Goal: Task Accomplishment & Management: Manage account settings

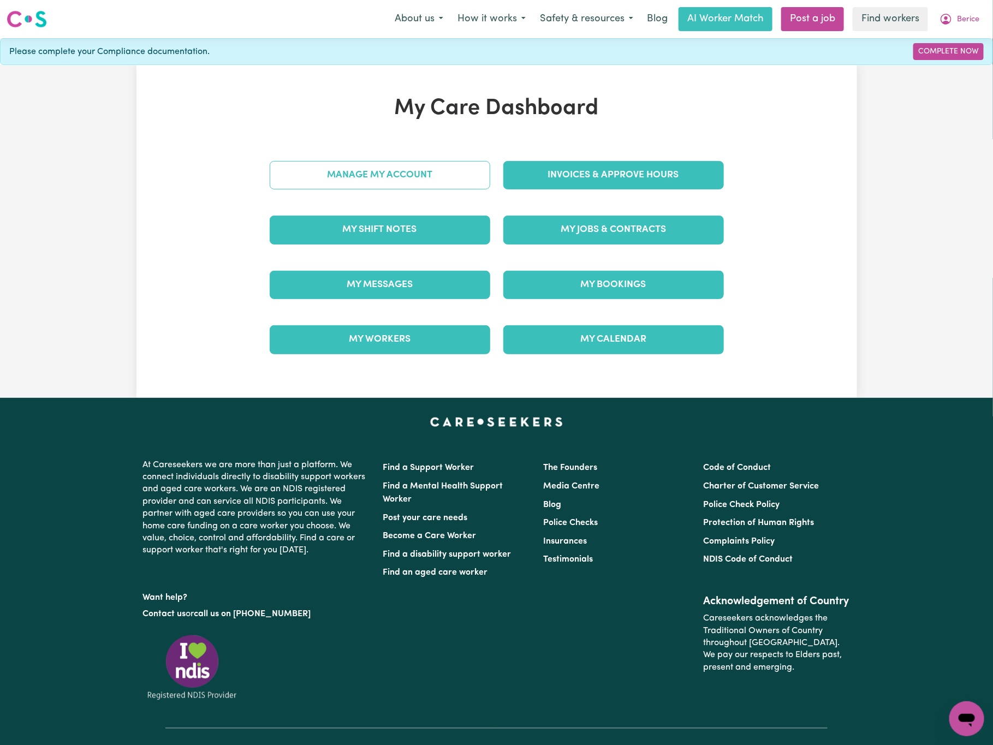
click at [449, 188] on link "Manage My Account" at bounding box center [380, 175] width 221 height 28
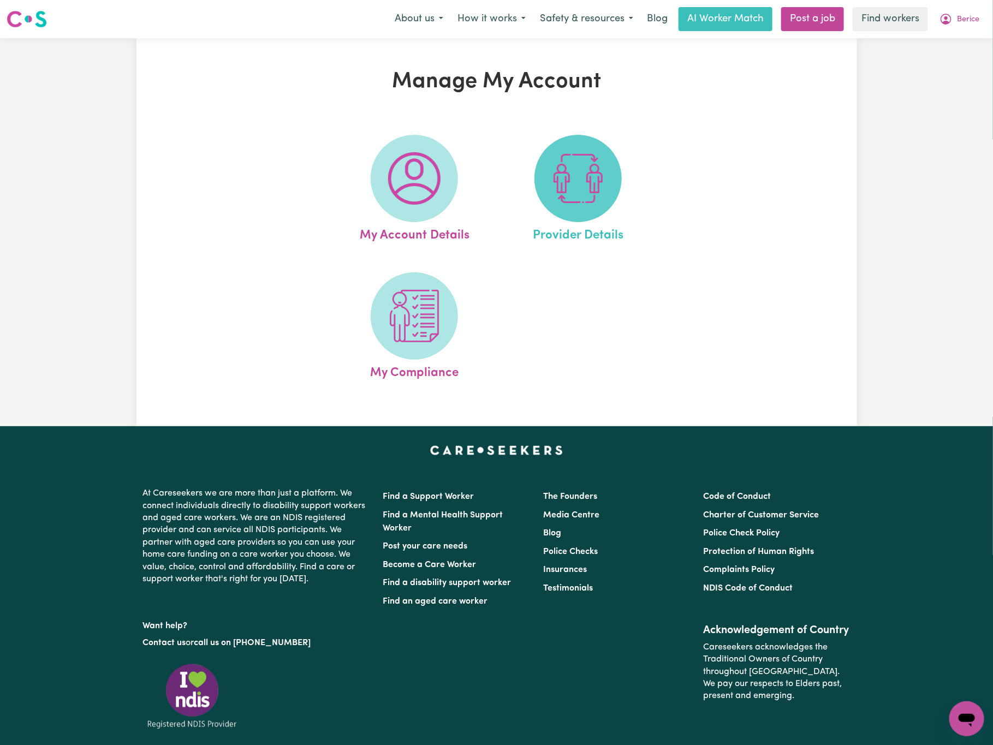
click at [599, 190] on img at bounding box center [578, 178] width 52 height 52
select select "AGED_HOME_CARE"
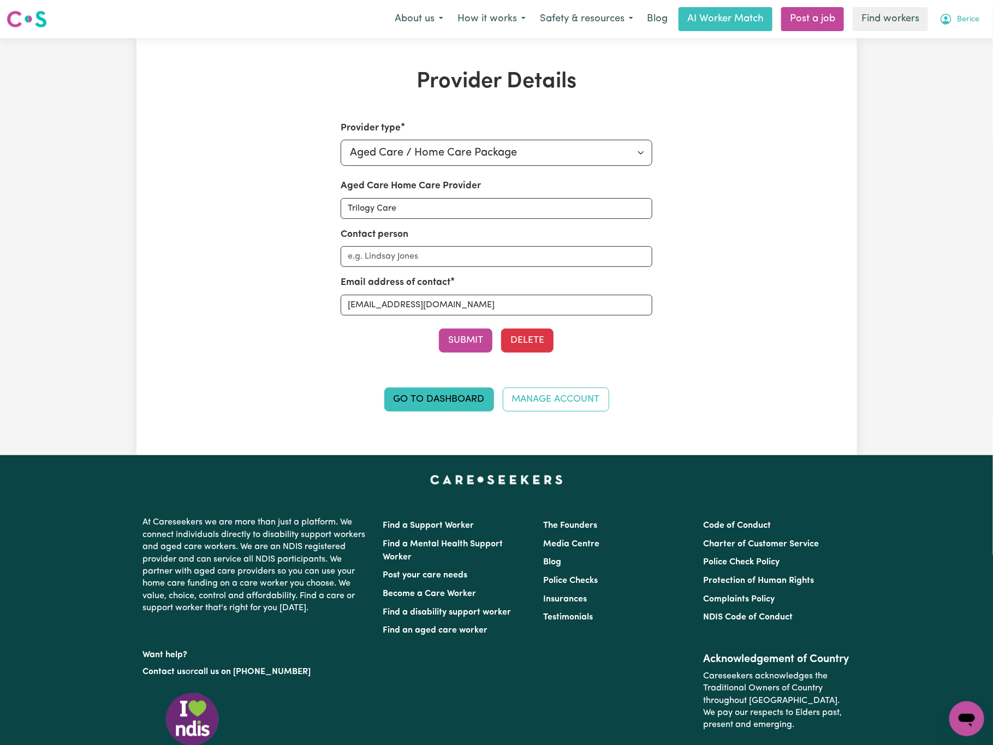
click at [970, 23] on span "Berice" at bounding box center [968, 20] width 22 height 12
click at [973, 45] on link "My Dashboard" at bounding box center [943, 42] width 86 height 21
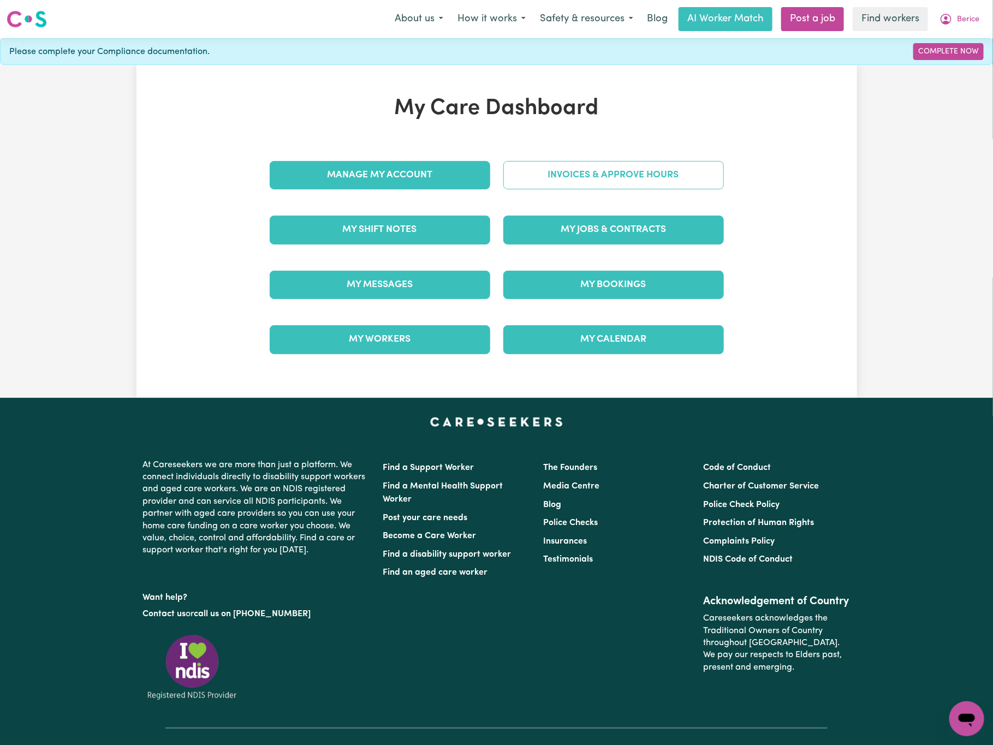
click at [696, 174] on link "Invoices & Approve Hours" at bounding box center [613, 175] width 221 height 28
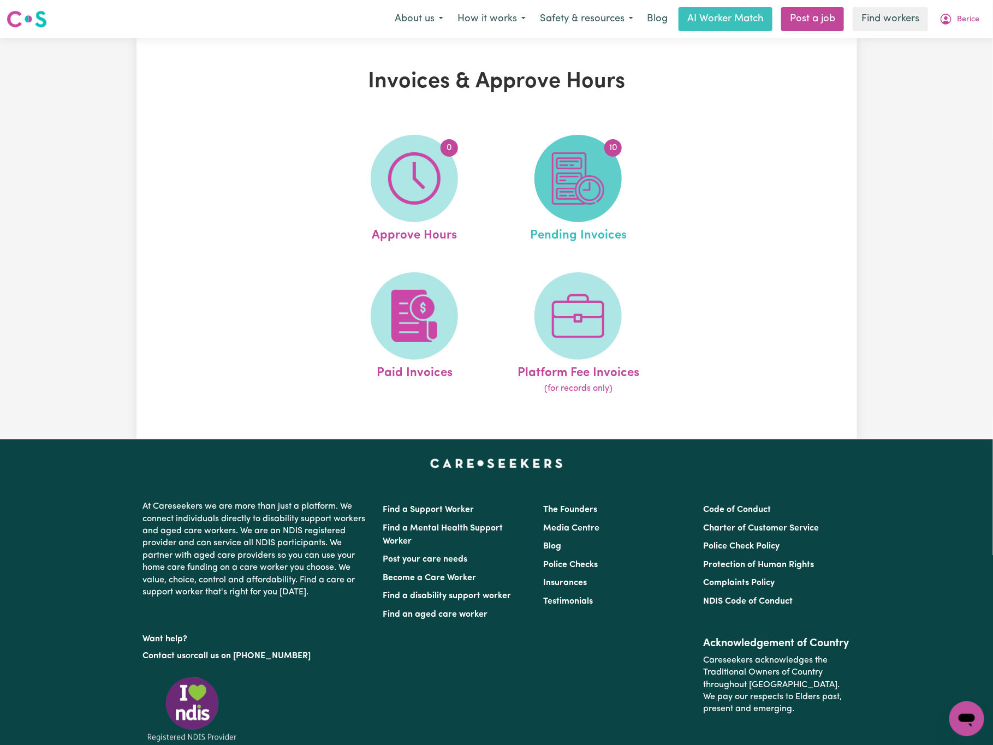
click at [599, 175] on img at bounding box center [578, 178] width 52 height 52
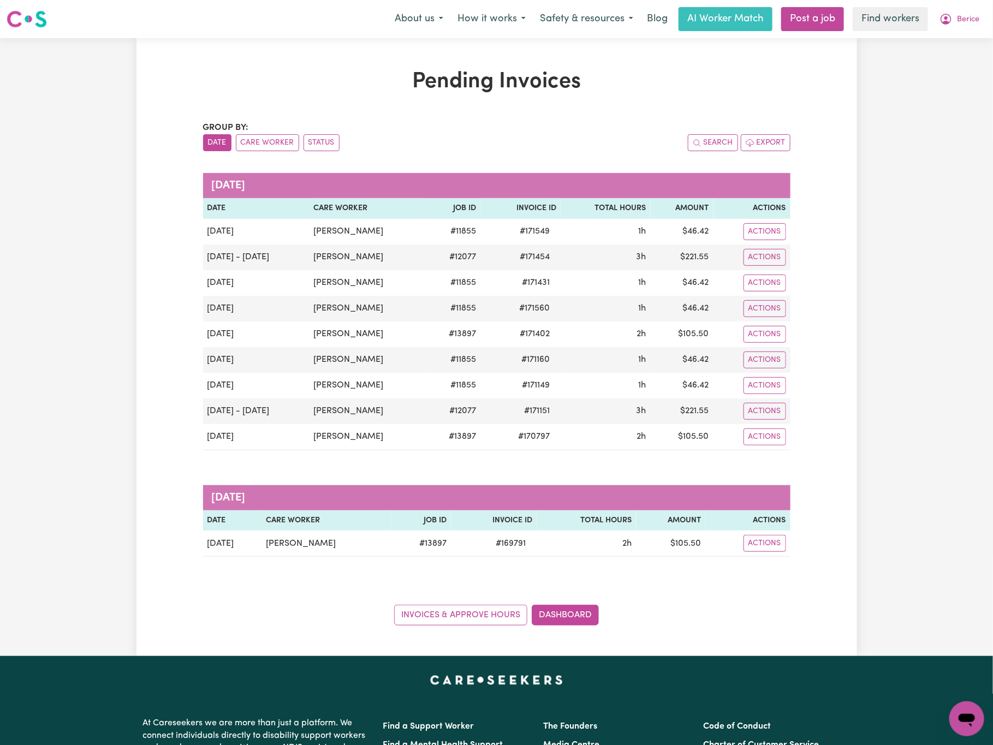
click at [452, 592] on div "Group by: Date Care Worker Status Search Export [DATE] Date Care Worker Job ID …" at bounding box center [496, 373] width 587 height 504
drag, startPoint x: 813, startPoint y: 100, endPoint x: 796, endPoint y: 182, distance: 83.6
click at [813, 100] on div "Pending Invoices Group by: Date Care Worker Status Search Export [DATE] Date Ca…" at bounding box center [496, 347] width 721 height 557
drag, startPoint x: 562, startPoint y: 634, endPoint x: 567, endPoint y: 627, distance: 8.3
click at [562, 634] on div "Pending Invoices Group by: Date Care Worker Status Search Export [DATE] Date Ca…" at bounding box center [496, 347] width 721 height 618
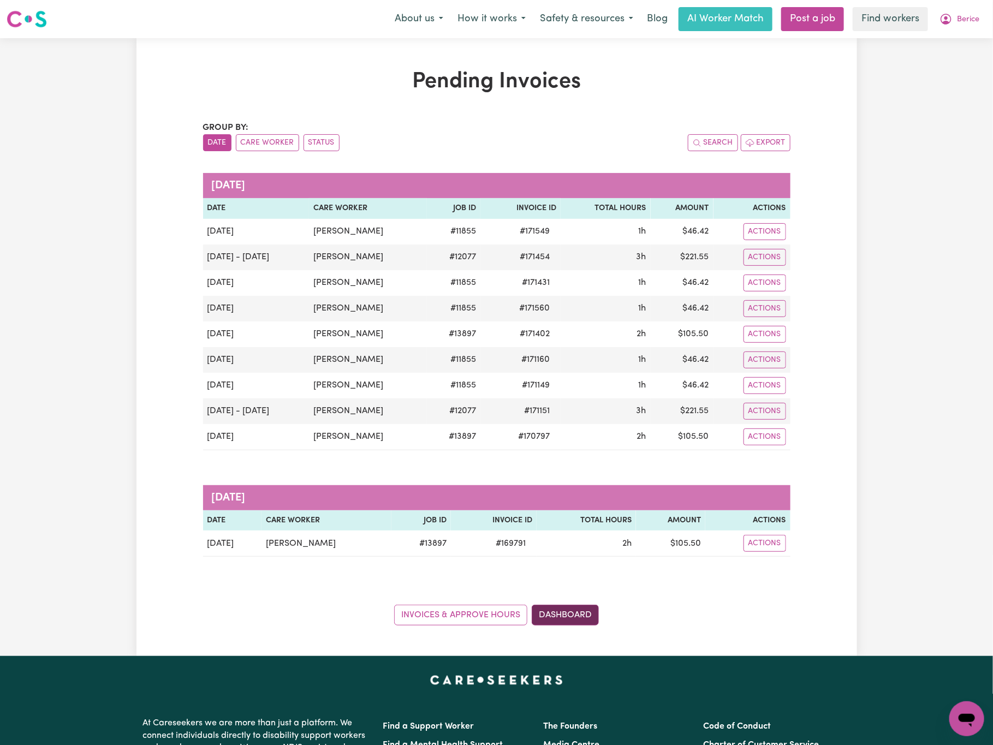
click at [567, 625] on link "Dashboard" at bounding box center [565, 615] width 67 height 21
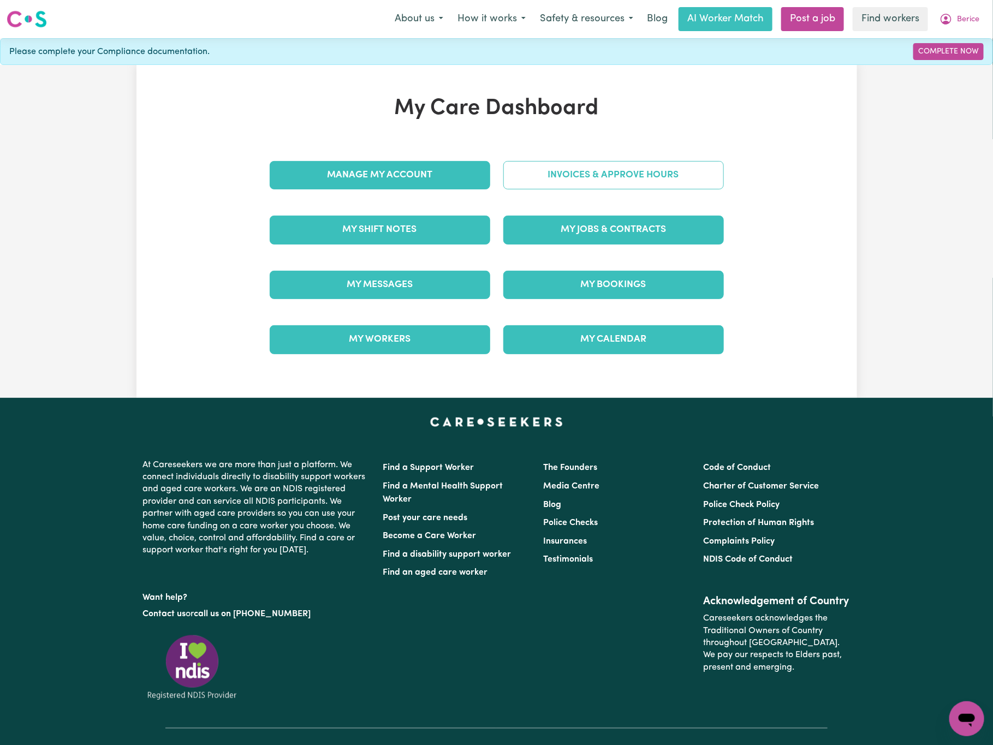
click at [606, 174] on link "Invoices & Approve Hours" at bounding box center [613, 175] width 221 height 28
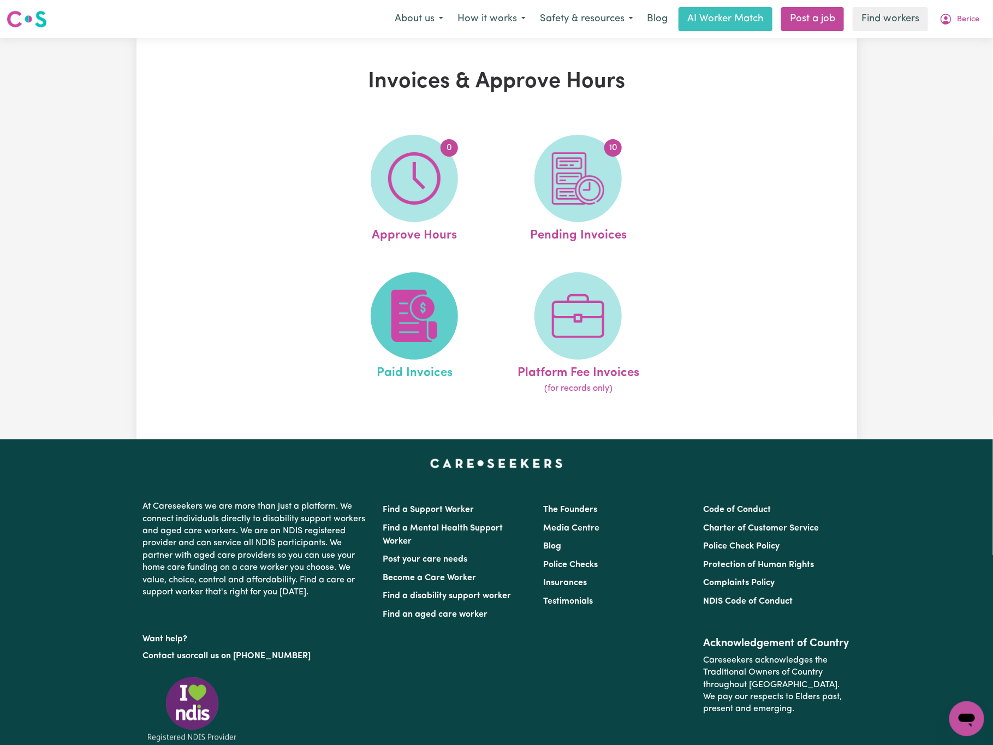
click at [416, 313] on img at bounding box center [414, 316] width 52 height 52
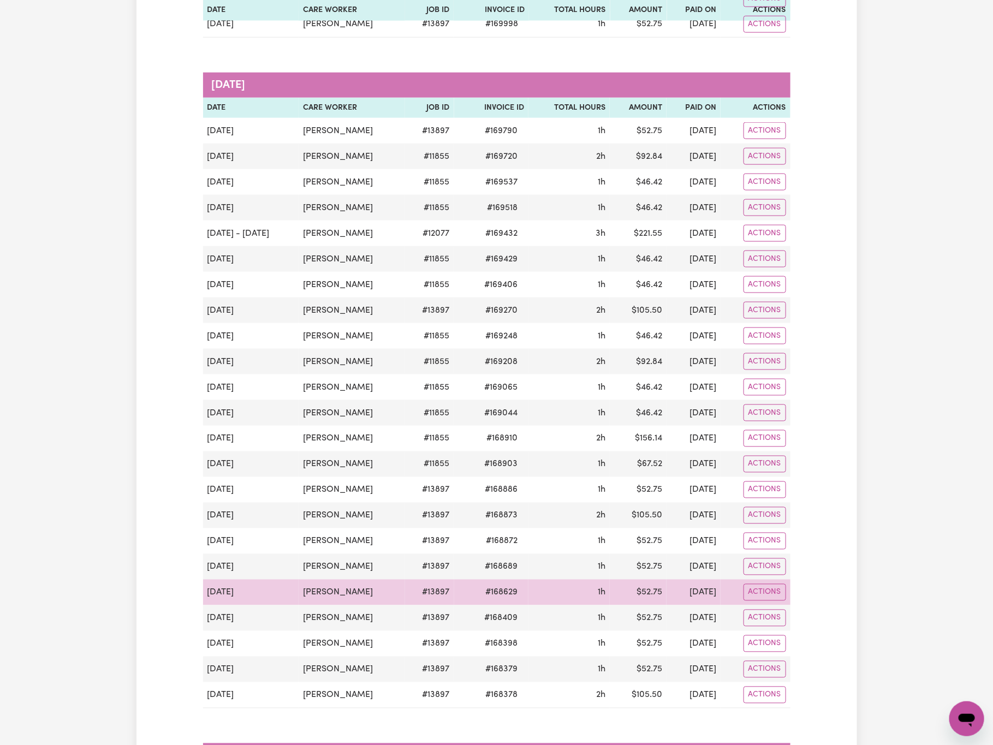
scroll to position [573, 0]
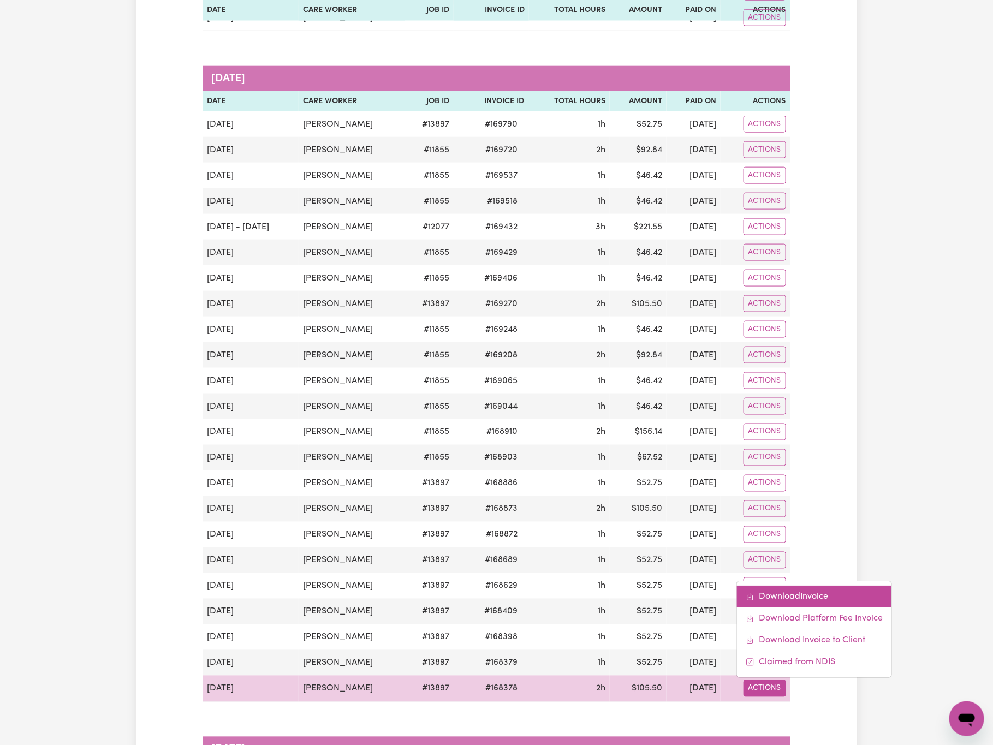
click at [852, 608] on link "Download Invoice" at bounding box center [814, 597] width 154 height 22
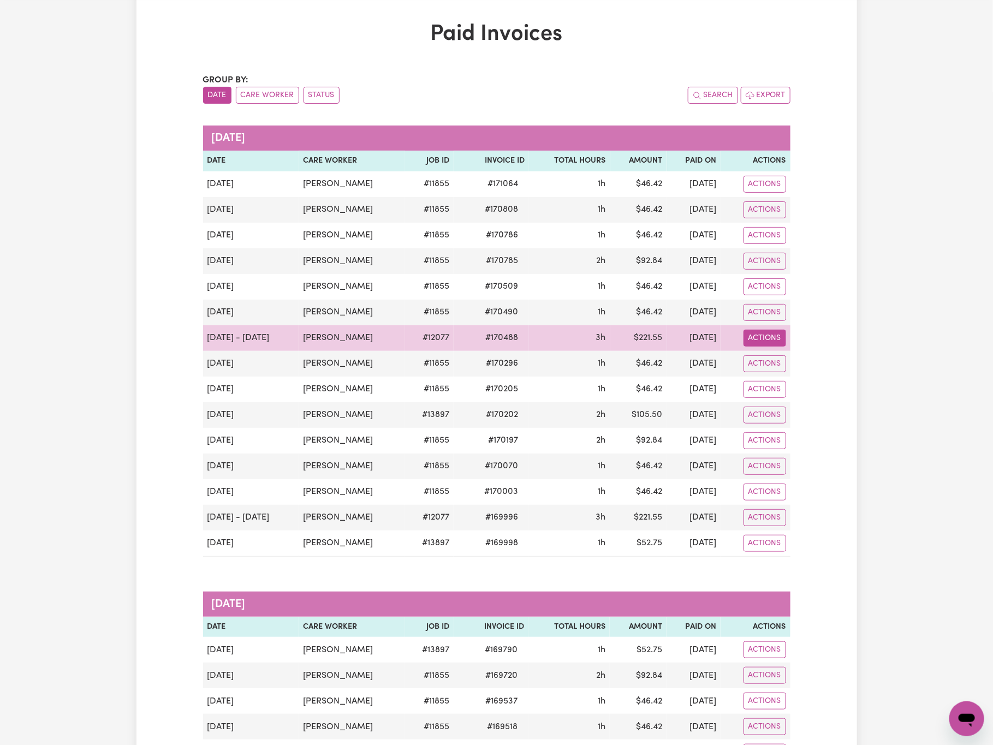
scroll to position [0, 0]
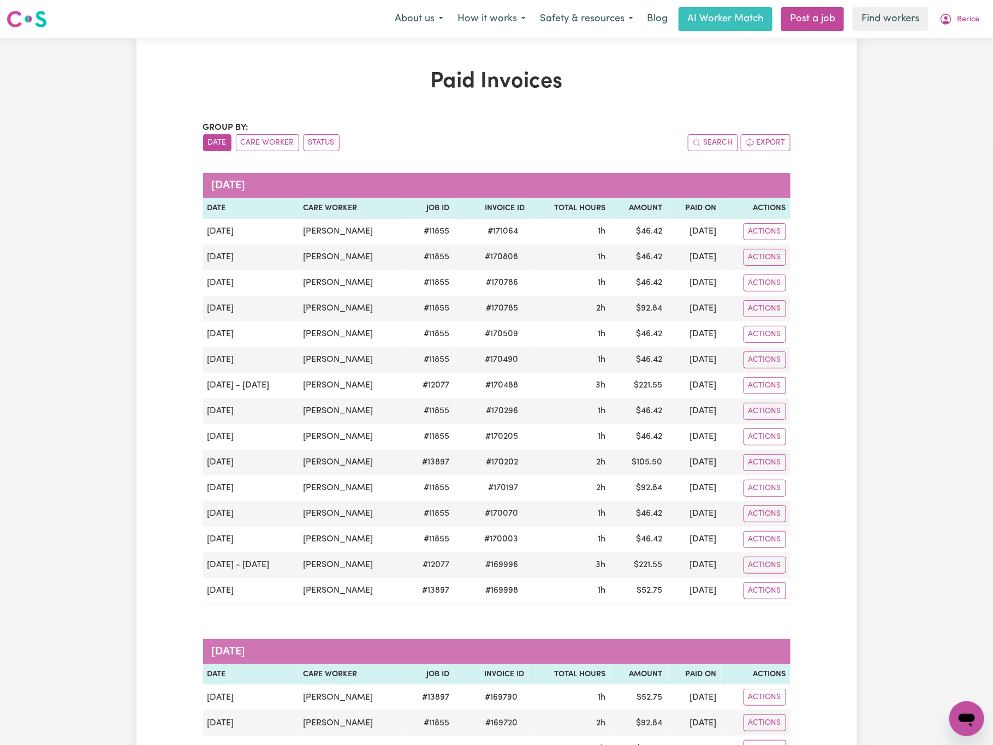
drag, startPoint x: 899, startPoint y: 102, endPoint x: 914, endPoint y: 72, distance: 33.7
click at [955, 15] on button "Berice" at bounding box center [959, 19] width 54 height 23
click at [955, 46] on link "My Dashboard" at bounding box center [943, 42] width 86 height 21
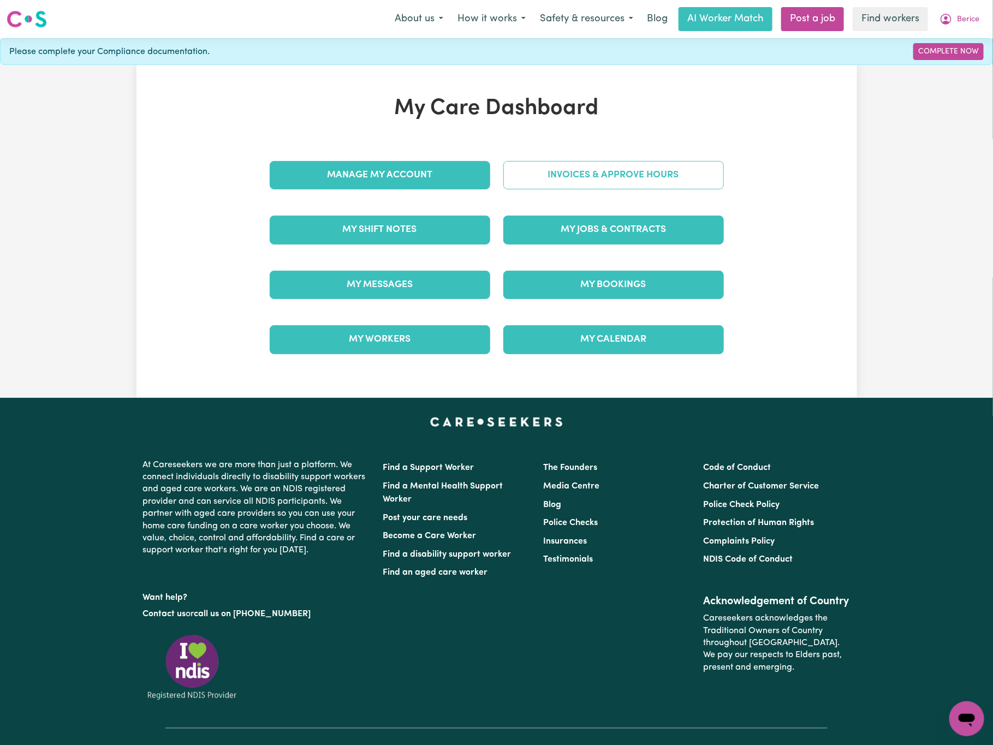
click at [651, 167] on link "Invoices & Approve Hours" at bounding box center [613, 175] width 221 height 28
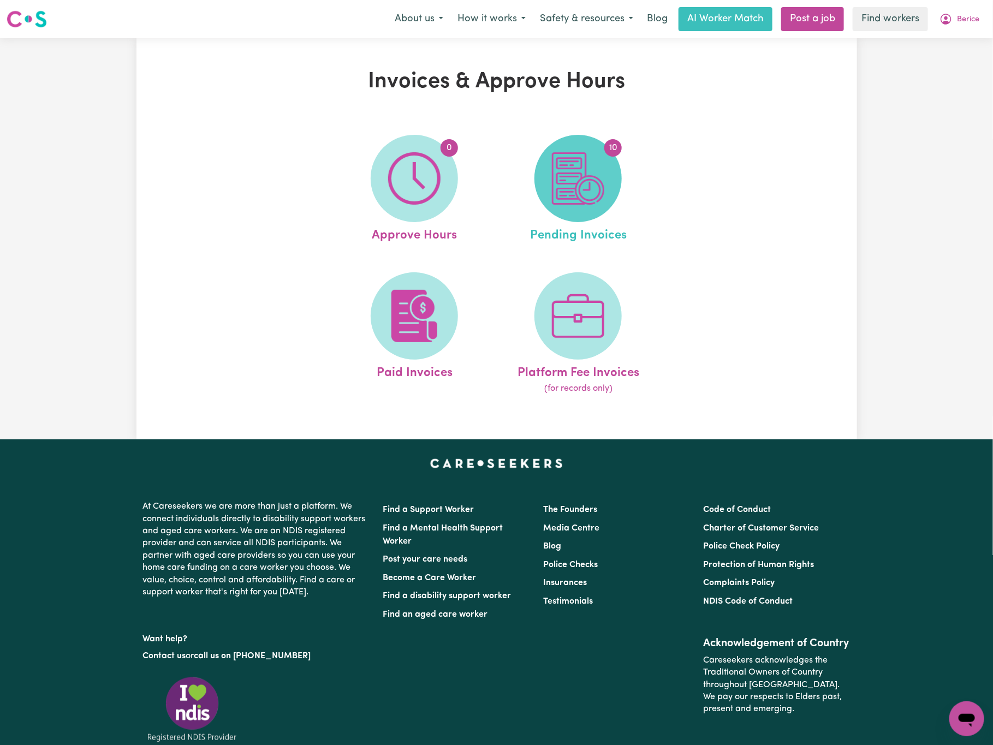
click at [587, 173] on img at bounding box center [578, 178] width 52 height 52
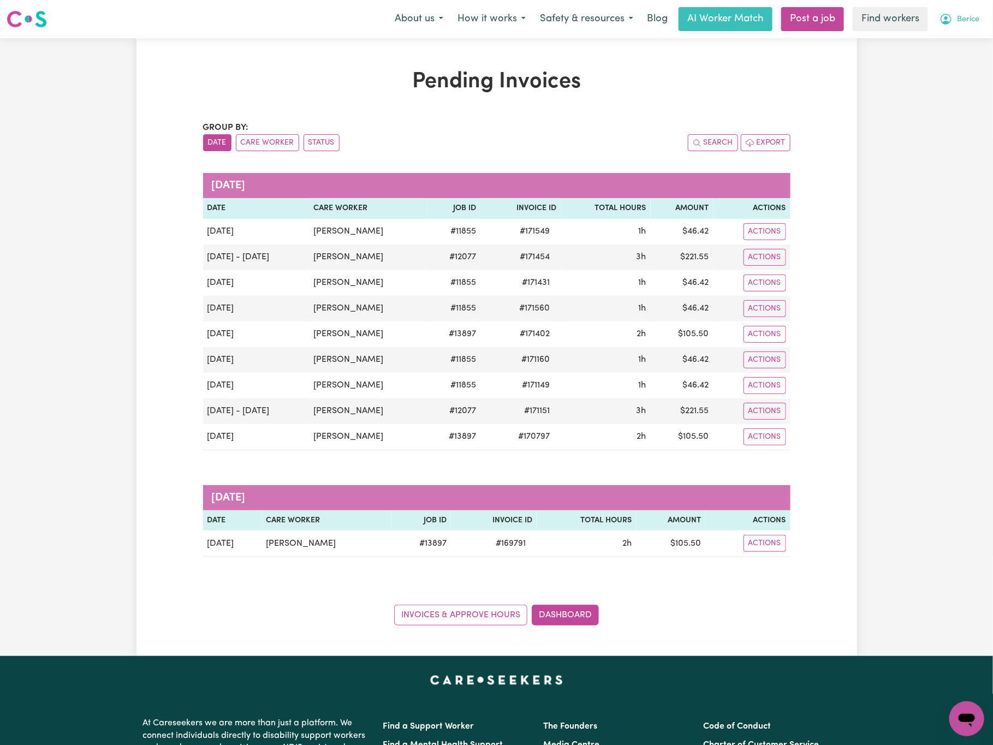
click at [972, 19] on span "Berice" at bounding box center [968, 20] width 22 height 12
click at [967, 62] on link "Logout" at bounding box center [943, 62] width 86 height 21
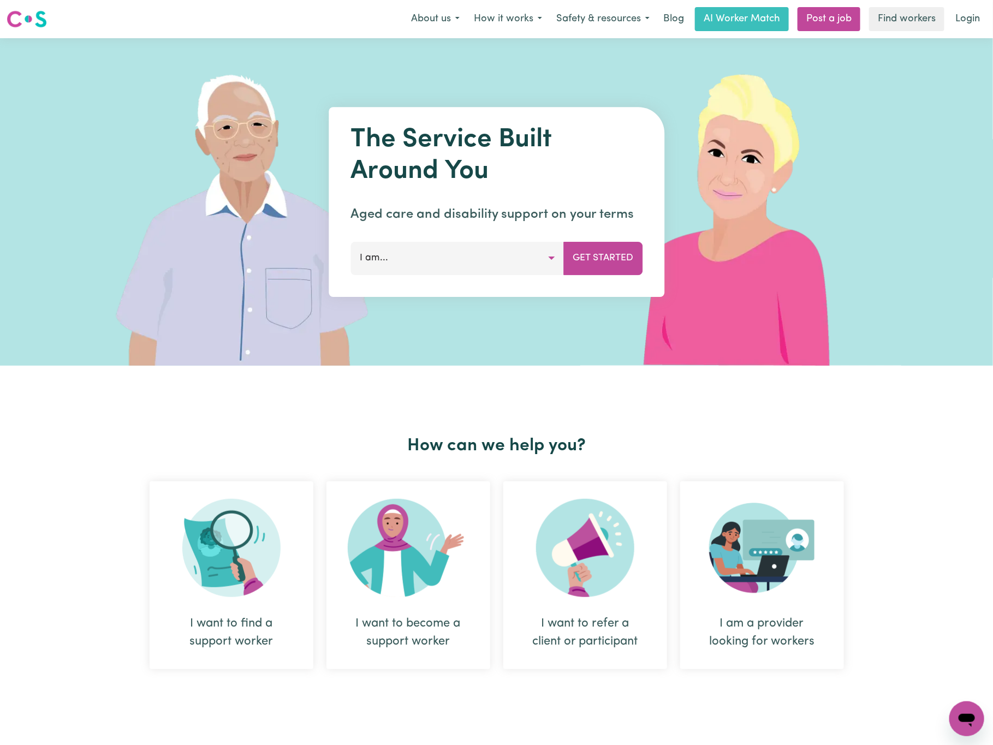
click at [980, 5] on nav "Menu About us How it works Safety & resources Blog AI Worker Match Post a job F…" at bounding box center [496, 19] width 993 height 38
click at [975, 15] on link "Login" at bounding box center [968, 19] width 38 height 24
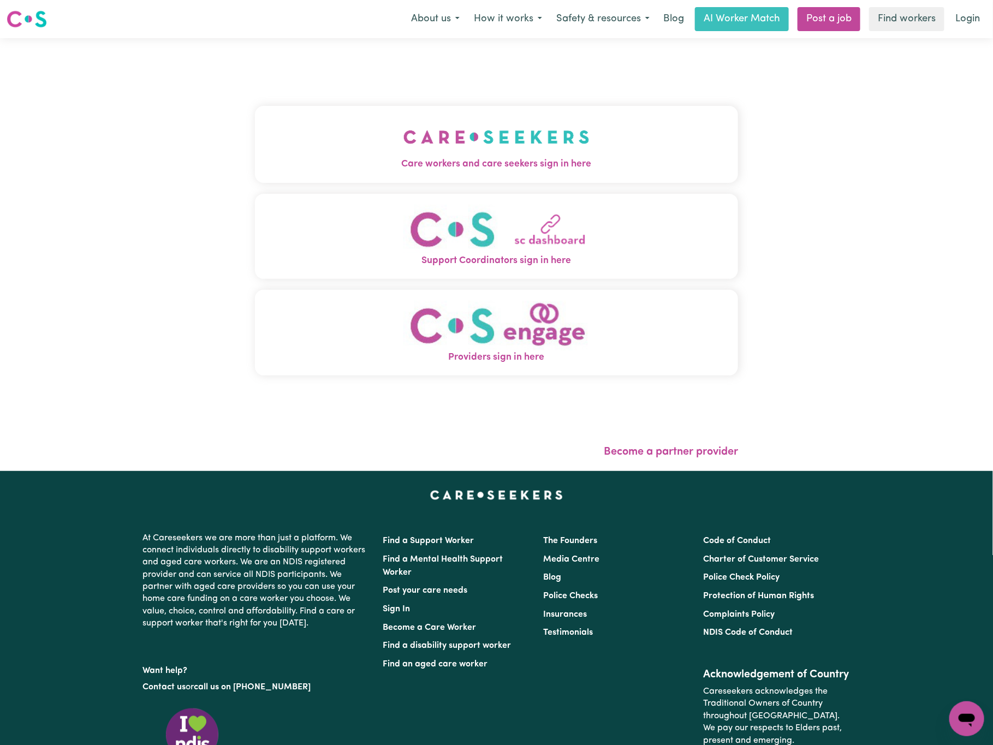
click at [403, 127] on img "Care workers and care seekers sign in here" at bounding box center [496, 137] width 186 height 40
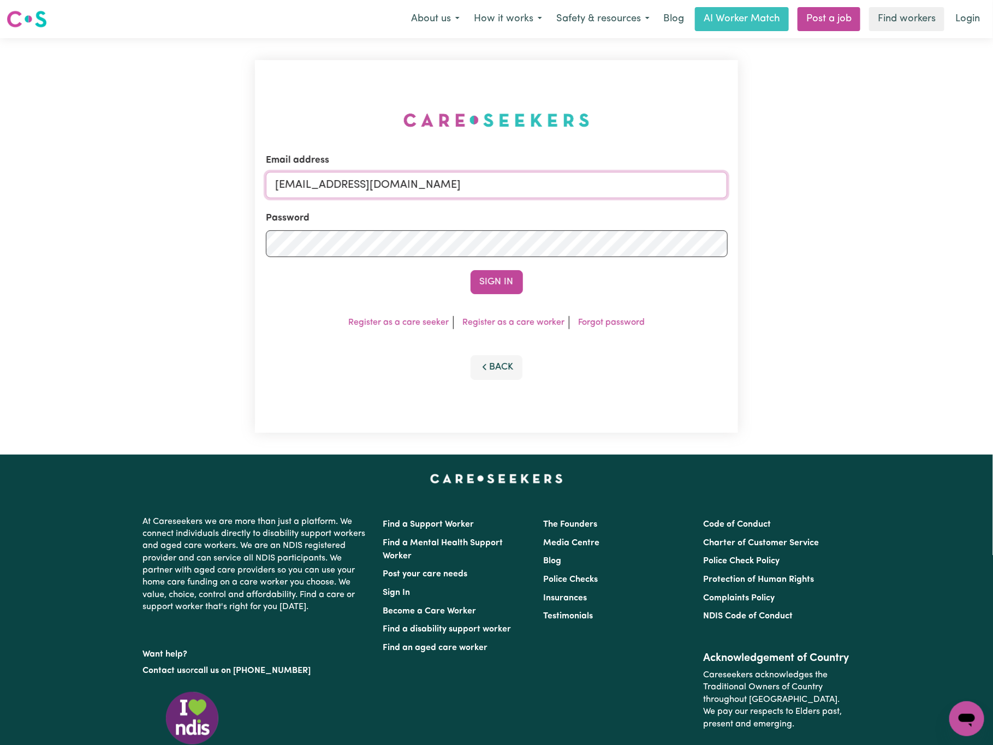
drag, startPoint x: 338, startPoint y: 185, endPoint x: 929, endPoint y: 171, distance: 591.4
click at [929, 171] on div "Email address [EMAIL_ADDRESS][DOMAIN_NAME] Password Sign In Register as a care …" at bounding box center [496, 246] width 993 height 417
paste input "[EMAIL_ADDRESS][DOMAIN_NAME]"
type input "superuser~[EMAIL_ADDRESS][DOMAIN_NAME]"
click at [471, 270] on button "Sign In" at bounding box center [497, 282] width 52 height 24
